Goal: Find specific page/section: Find specific page/section

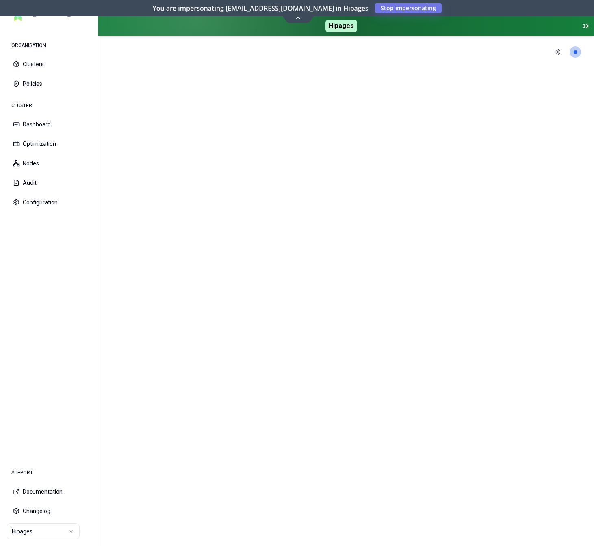
click at [52, 536] on html "ORGANISATION Clusters Policies CLUSTER Dashboard Optimization Nodes Audit Confi…" at bounding box center [297, 273] width 594 height 546
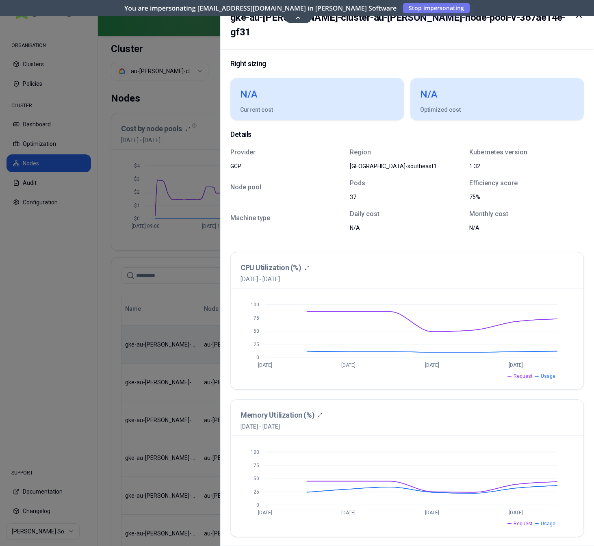
click at [297, 19] on h2 "gke-au-[PERSON_NAME]-cluster-au-[PERSON_NAME]-node-pool-v-367ae14e-gf31" at bounding box center [400, 24] width 341 height 29
click at [212, 48] on div at bounding box center [297, 273] width 594 height 546
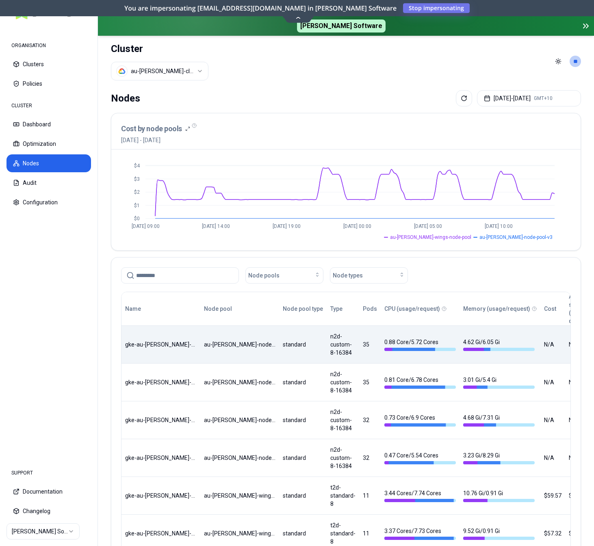
click at [586, 24] on icon at bounding box center [586, 26] width 10 height 10
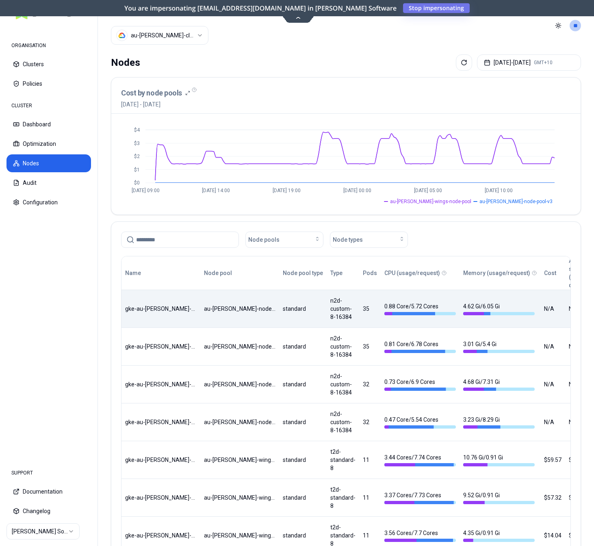
click at [298, 17] on icon at bounding box center [298, 18] width 5 height 2
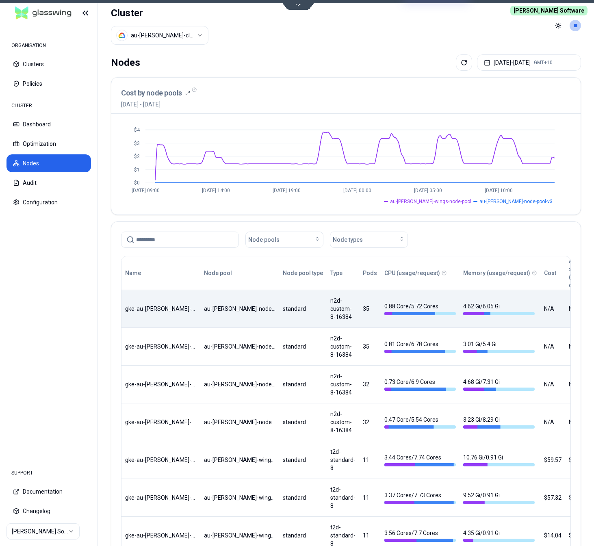
click at [328, 306] on div "Name Node pool Node pool type Type Pods CPU (usage/request) Memory (usage/reque…" at bounding box center [345, 461] width 449 height 411
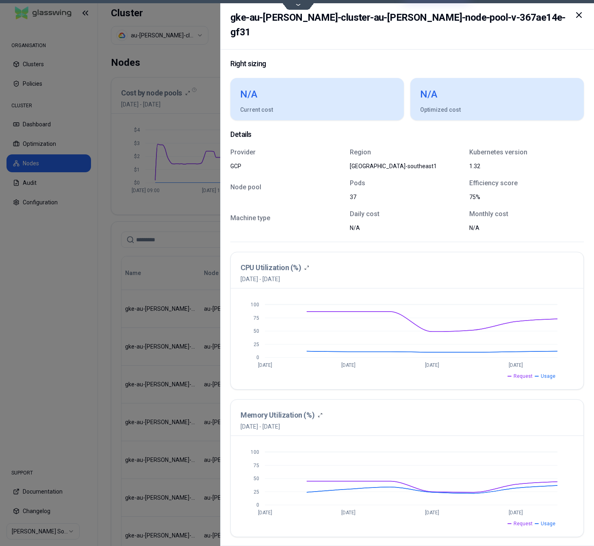
click at [577, 13] on icon at bounding box center [579, 15] width 10 height 10
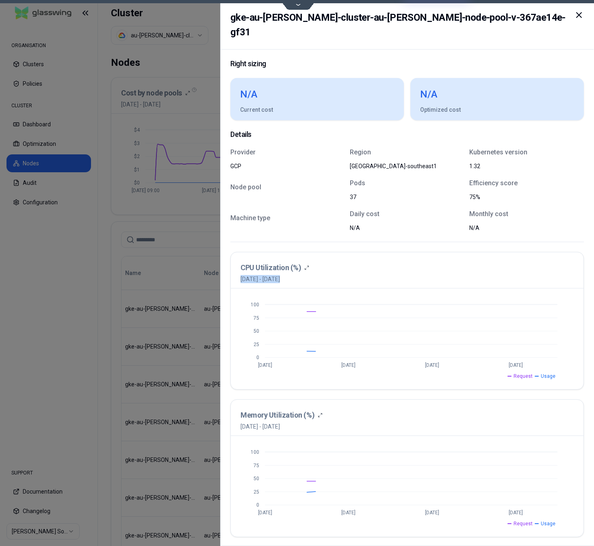
drag, startPoint x: 327, startPoint y: 300, endPoint x: 347, endPoint y: 312, distance: 22.8
click at [347, 312] on div "Name Node pool Node pool type Type Pods CPU (usage/request) Memory (usage/reque…" at bounding box center [345, 461] width 449 height 411
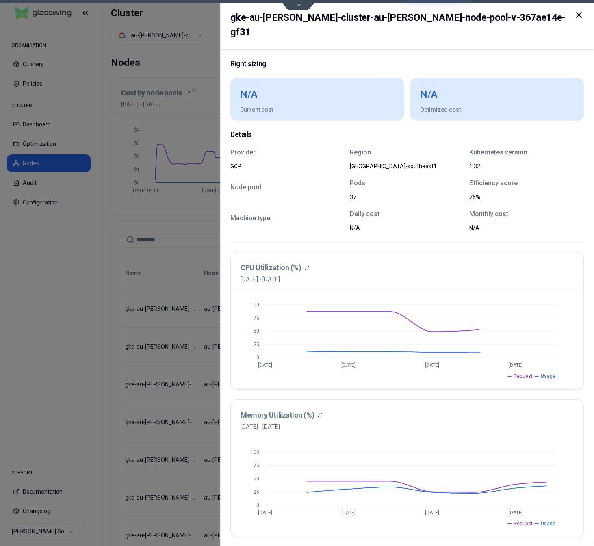
click at [187, 280] on div at bounding box center [297, 273] width 594 height 546
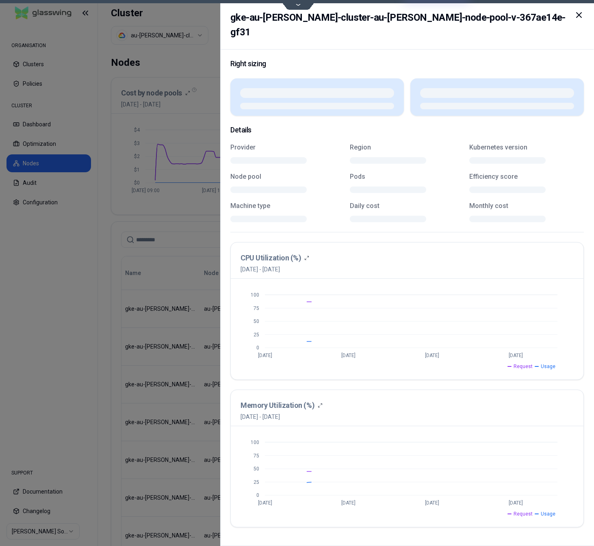
drag, startPoint x: 367, startPoint y: 314, endPoint x: 357, endPoint y: 316, distance: 10.8
click at [357, 316] on div "Name Node pool Node pool type Type Pods CPU (usage/request) Memory (usage/reque…" at bounding box center [345, 461] width 449 height 411
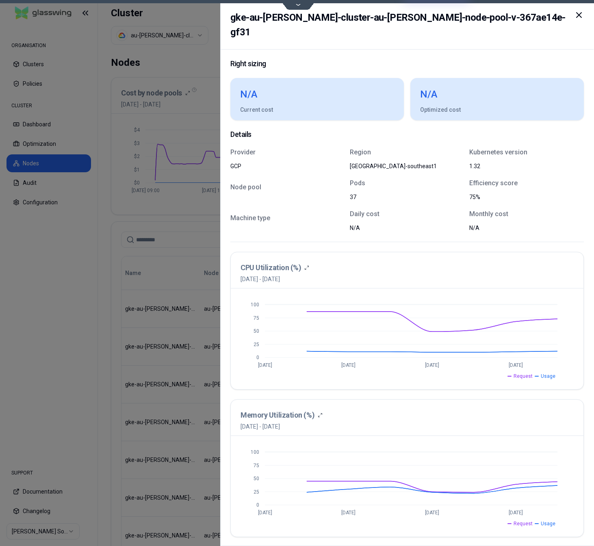
click at [578, 11] on icon at bounding box center [579, 15] width 10 height 10
